Goal: Information Seeking & Learning: Learn about a topic

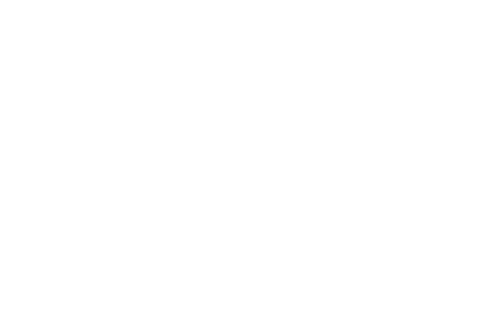
click at [244, 164] on img at bounding box center [251, 164] width 24 height 24
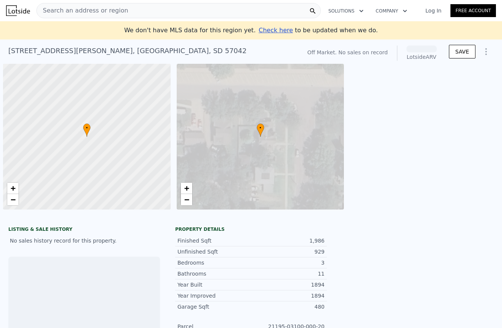
scroll to position [0, 22]
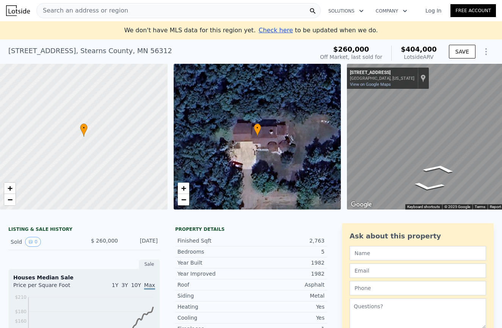
click at [251, 137] on div "• + − • + − ← Move left → Move right ↑ Move up ↓ Move down + Zoom in - Zoom out…" at bounding box center [251, 137] width 502 height 146
click at [359, 53] on div "Off Market, last sold for" at bounding box center [351, 57] width 62 height 8
click at [414, 53] on span "$404,000" at bounding box center [419, 49] width 36 height 8
click at [490, 52] on icon "Show Options" at bounding box center [486, 51] width 9 height 9
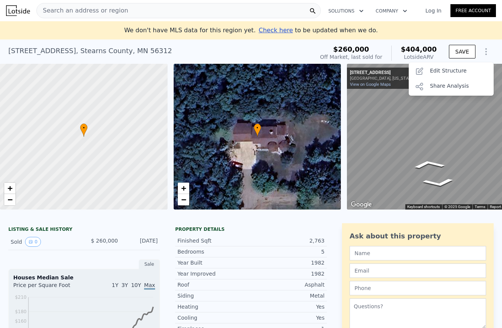
click at [490, 52] on icon "Show Options" at bounding box center [486, 51] width 9 height 9
